Goal: Task Accomplishment & Management: Manage account settings

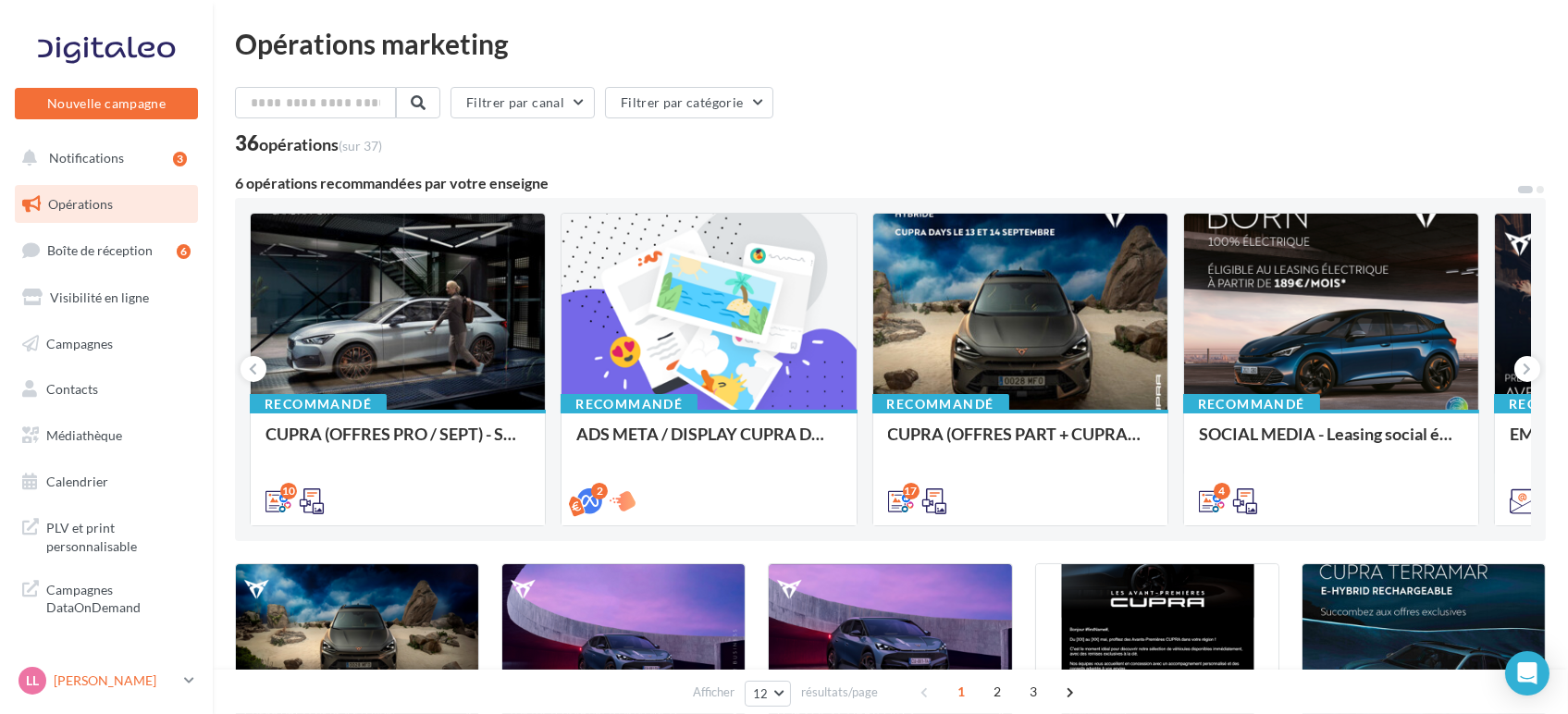
click at [143, 672] on p "[PERSON_NAME]" at bounding box center [114, 681] width 123 height 19
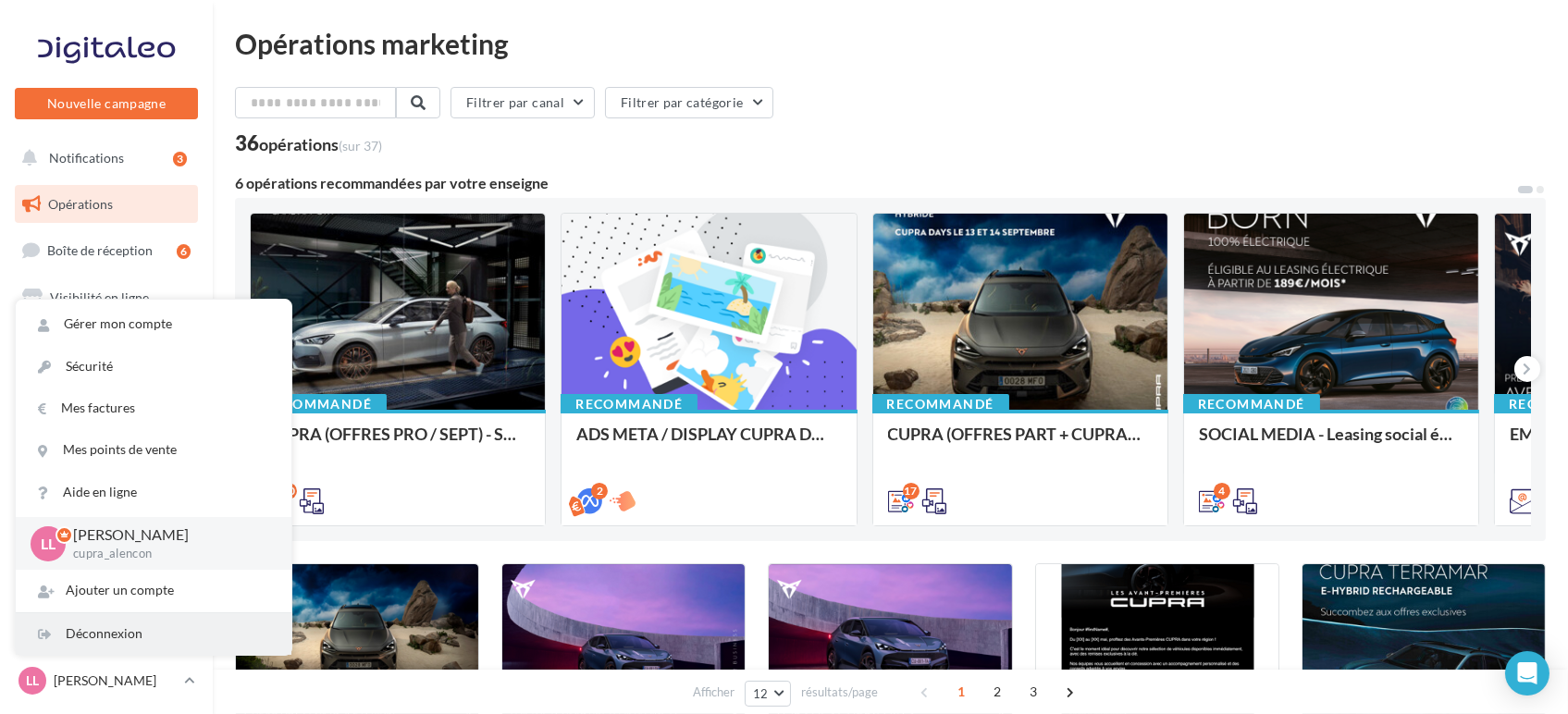
click at [112, 638] on div "Déconnexion" at bounding box center [154, 634] width 276 height 41
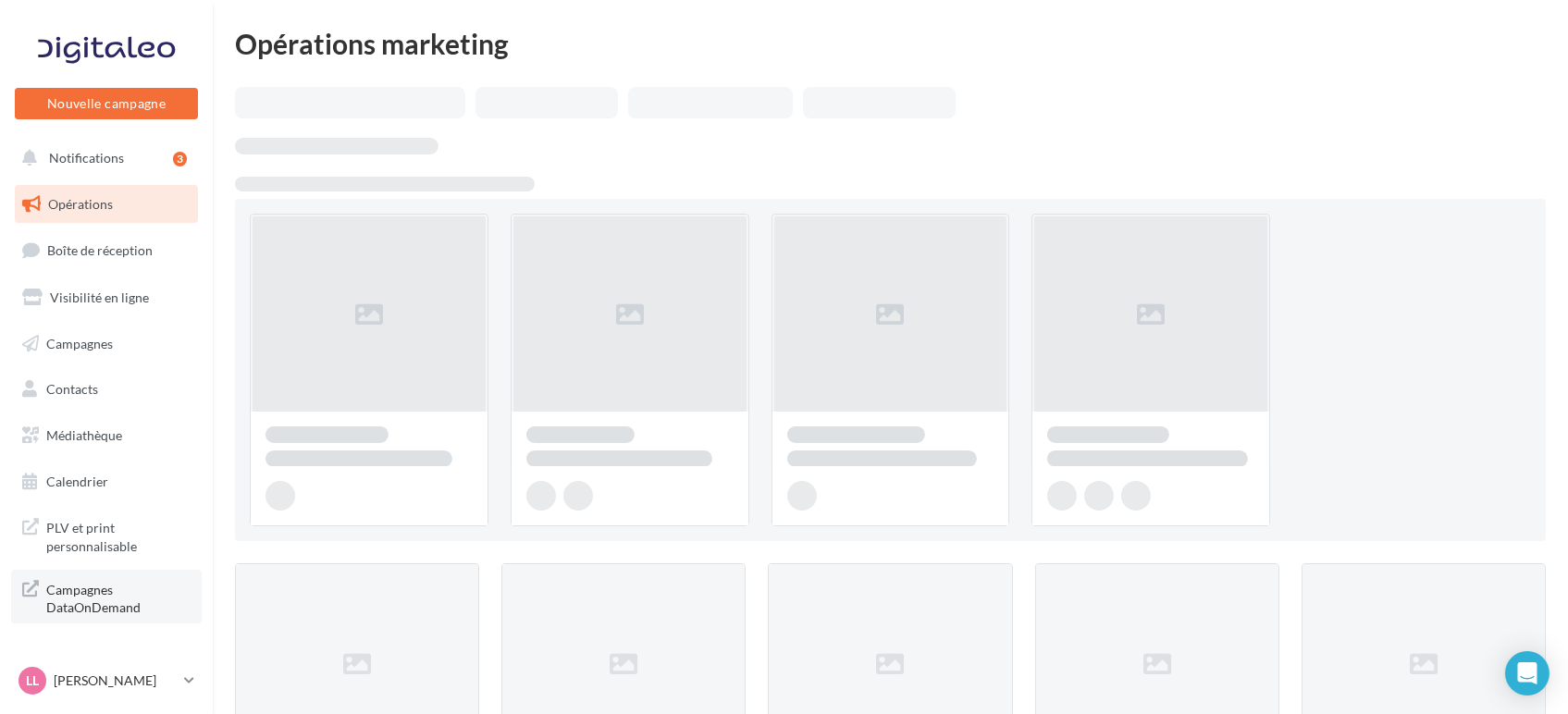
click at [12, 585] on link "Campagnes DataOnDemand" at bounding box center [106, 597] width 191 height 54
click at [68, 679] on p "[PERSON_NAME]" at bounding box center [114, 681] width 123 height 19
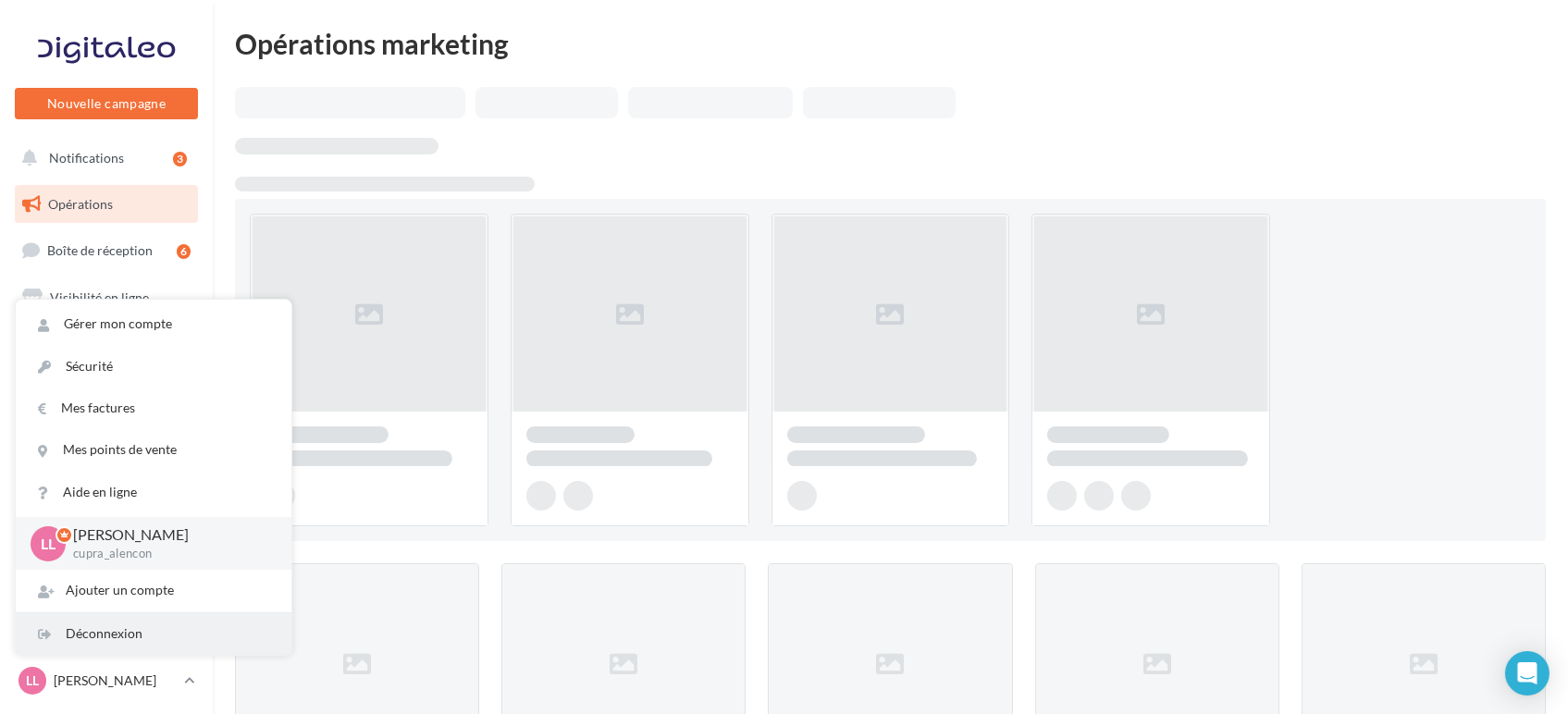
click at [148, 635] on div "Déconnexion" at bounding box center [154, 634] width 276 height 41
